Goal: Task Accomplishment & Management: Use online tool/utility

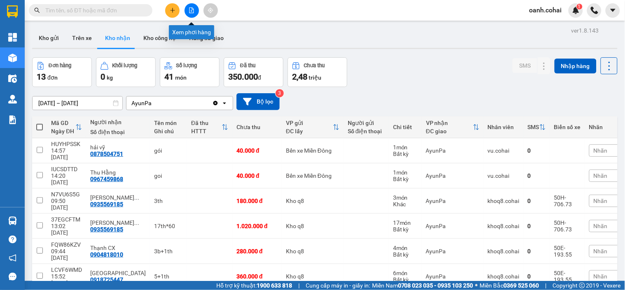
click at [190, 10] on icon "file-add" at bounding box center [192, 10] width 6 height 6
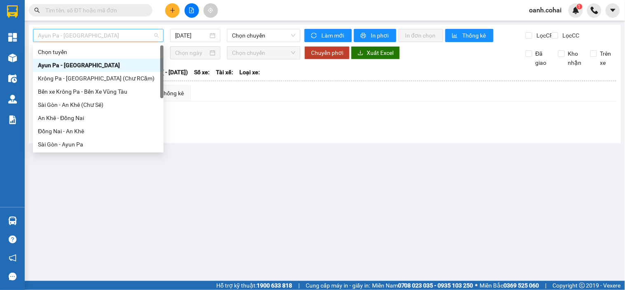
click at [127, 39] on span "Ayun Pa - [GEOGRAPHIC_DATA]" at bounding box center [98, 35] width 121 height 12
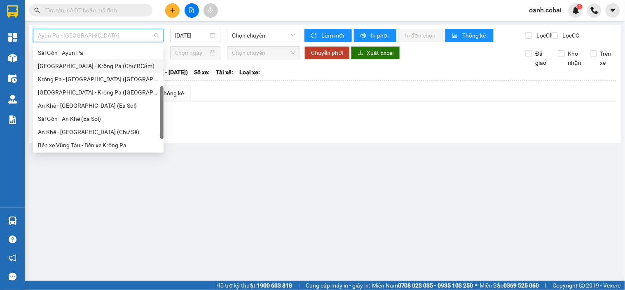
scroll to position [118, 0]
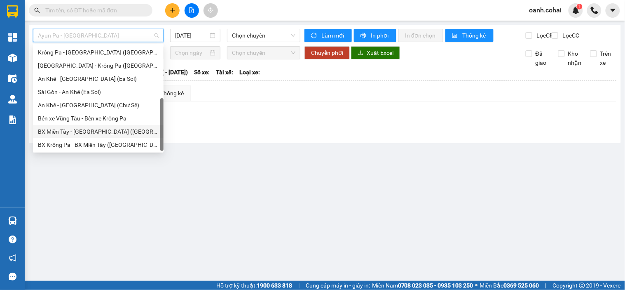
click at [64, 133] on div "BX Miền Tây - [GEOGRAPHIC_DATA] ([GEOGRAPHIC_DATA] - [GEOGRAPHIC_DATA])" at bounding box center [98, 131] width 121 height 9
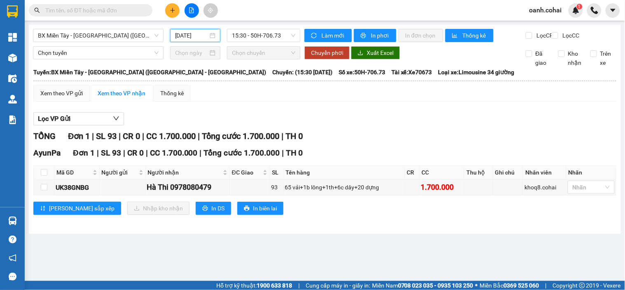
click at [202, 34] on input "[DATE]" at bounding box center [191, 35] width 33 height 9
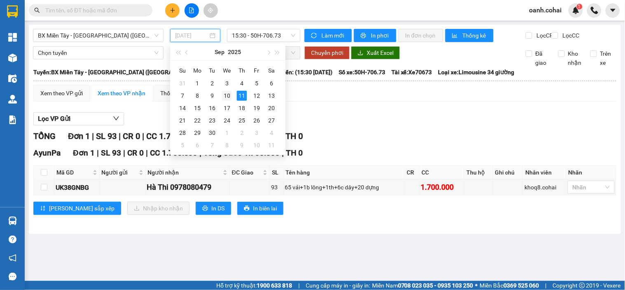
click at [228, 96] on div "10" at bounding box center [227, 96] width 10 height 10
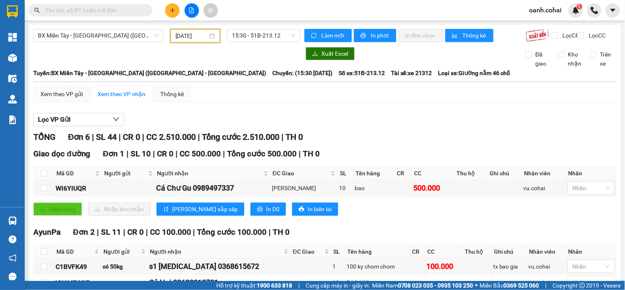
click at [176, 37] on input "[DATE]" at bounding box center [192, 35] width 33 height 9
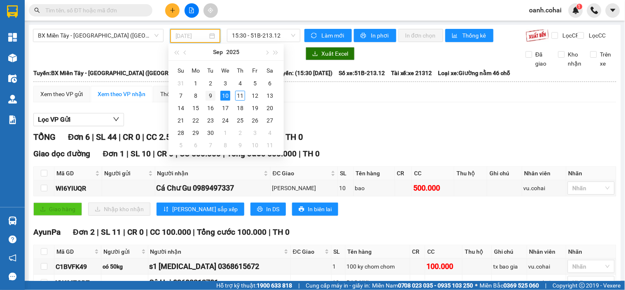
click at [211, 93] on div "9" at bounding box center [211, 96] width 10 height 10
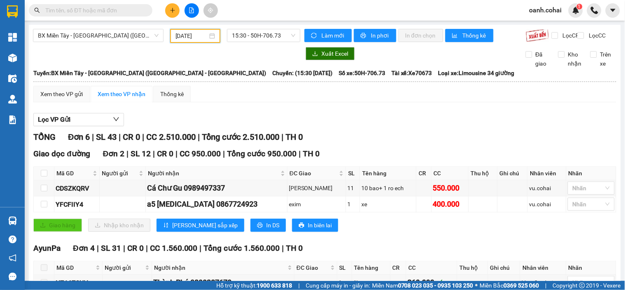
click at [184, 36] on input "[DATE]" at bounding box center [192, 35] width 33 height 9
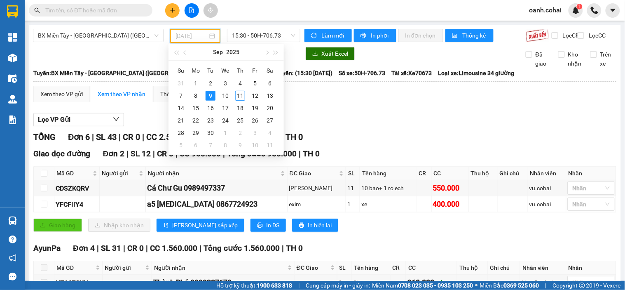
type input "[DATE]"
click at [367, 134] on div "Lọc VP Gửi TỔNG Đơn 6 | SL 43 | CR 0 | CC 2.510.000 | Tổng cước 2.510.000 | TH…" at bounding box center [324, 239] width 583 height 260
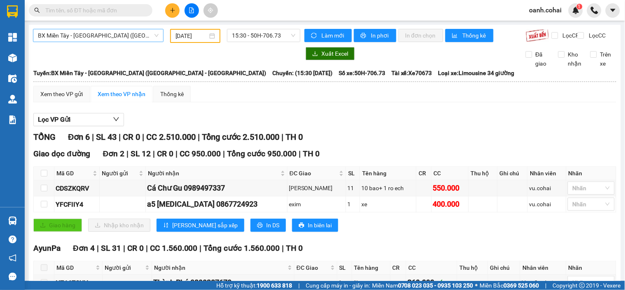
click at [145, 36] on span "BX Miền Tây - [GEOGRAPHIC_DATA] ([GEOGRAPHIC_DATA] - [GEOGRAPHIC_DATA])" at bounding box center [98, 35] width 121 height 12
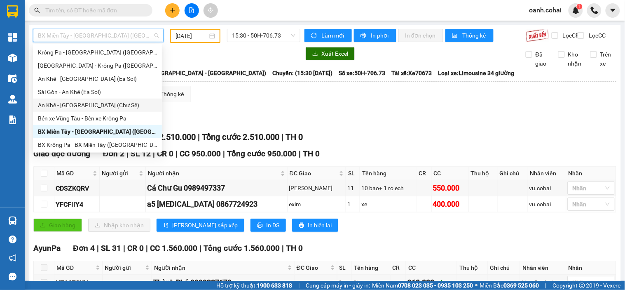
click at [66, 102] on div "An Khê - [GEOGRAPHIC_DATA] (Chư Sê)" at bounding box center [97, 105] width 119 height 9
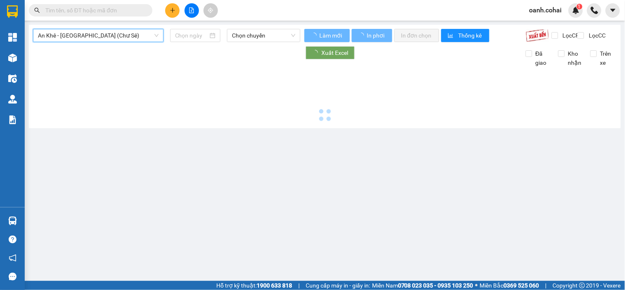
type input "[DATE]"
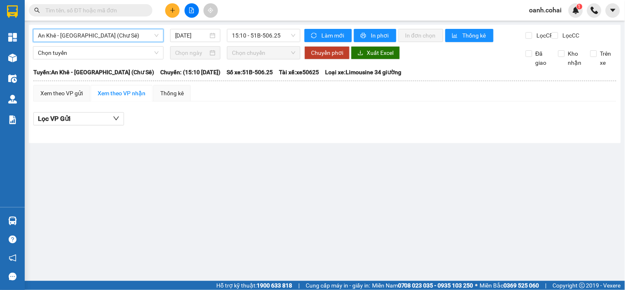
click at [133, 38] on span "An Khê - [GEOGRAPHIC_DATA] (Chư Sê)" at bounding box center [98, 35] width 121 height 12
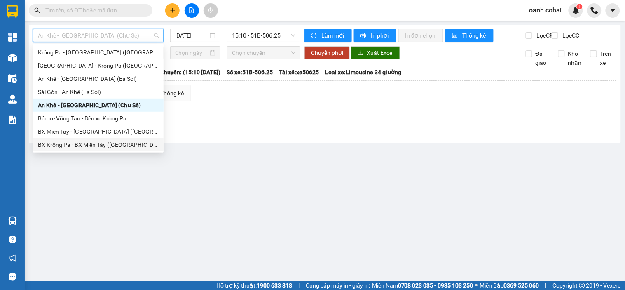
click at [88, 143] on div "BX Krông Pa - BX Miền Tây ([GEOGRAPHIC_DATA] - [GEOGRAPHIC_DATA])" at bounding box center [98, 144] width 121 height 9
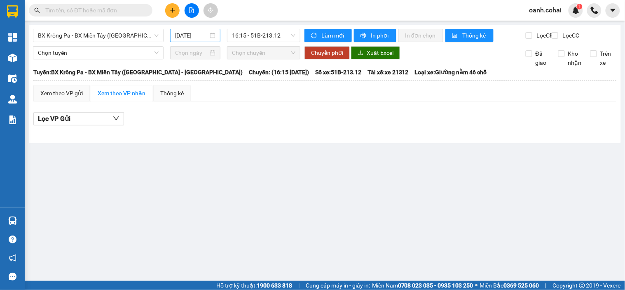
click at [188, 30] on div "[DATE]" at bounding box center [195, 35] width 51 height 13
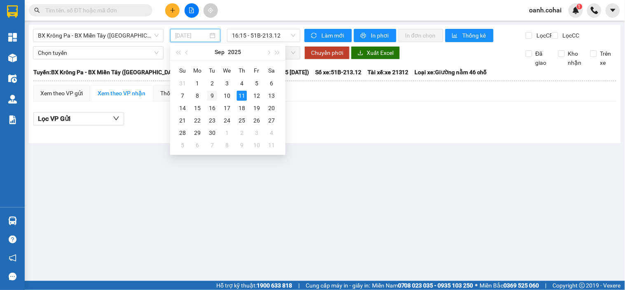
click at [212, 99] on div "9" at bounding box center [212, 96] width 10 height 10
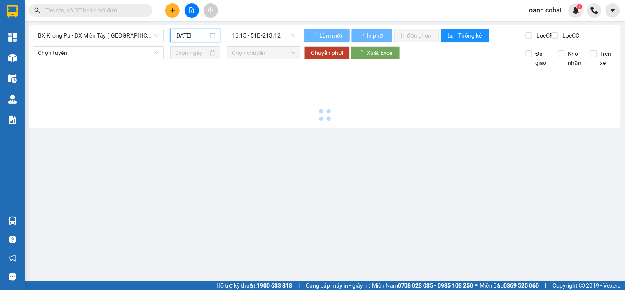
type input "[DATE]"
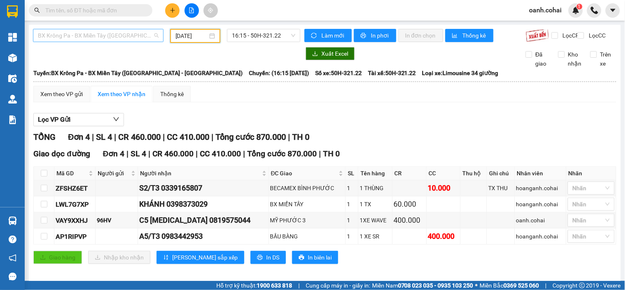
click at [129, 34] on span "BX Krông Pa - BX Miền Tây ([GEOGRAPHIC_DATA] - [GEOGRAPHIC_DATA])" at bounding box center [98, 35] width 121 height 12
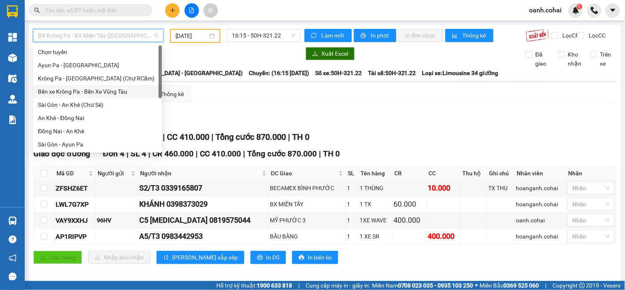
scroll to position [46, 0]
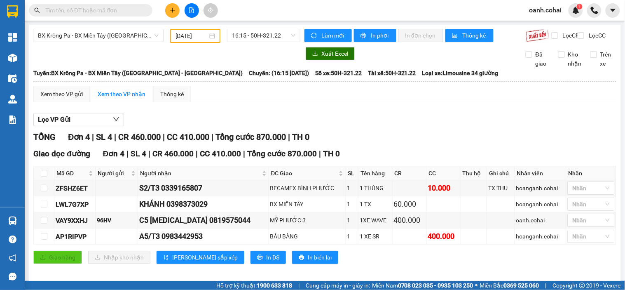
click at [359, 126] on div "Lọc VP Gửi" at bounding box center [324, 120] width 583 height 14
click at [119, 35] on span "BX Krông Pa - BX Miền Tây ([GEOGRAPHIC_DATA] - [GEOGRAPHIC_DATA])" at bounding box center [98, 35] width 121 height 12
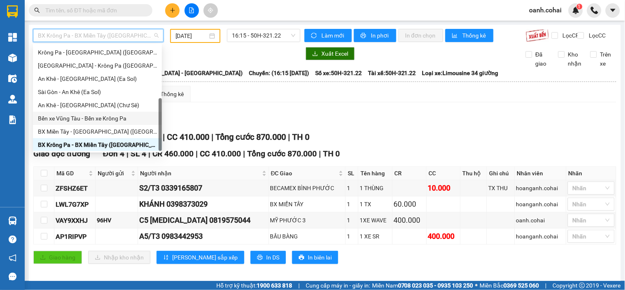
click at [109, 118] on div "Bến xe Vũng Tàu - Bến xe Krông Pa" at bounding box center [97, 118] width 119 height 9
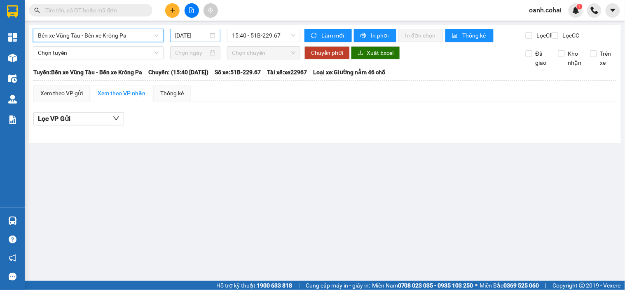
click at [190, 37] on input "[DATE]" at bounding box center [191, 35] width 33 height 9
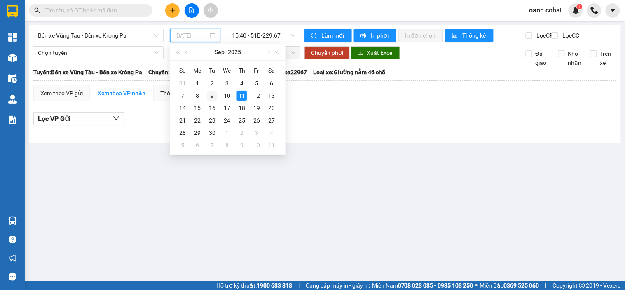
click at [210, 98] on div "9" at bounding box center [212, 96] width 10 height 10
type input "[DATE]"
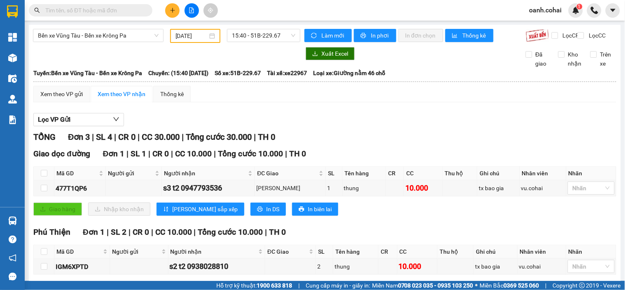
click at [274, 51] on div "Bến xe Vũng Tàu - Bến xe Krông Pa [DATE] 15:40 - 51B-229.67 Làm mới In phơi In …" at bounding box center [325, 220] width 592 height 391
